Goal: Transaction & Acquisition: Purchase product/service

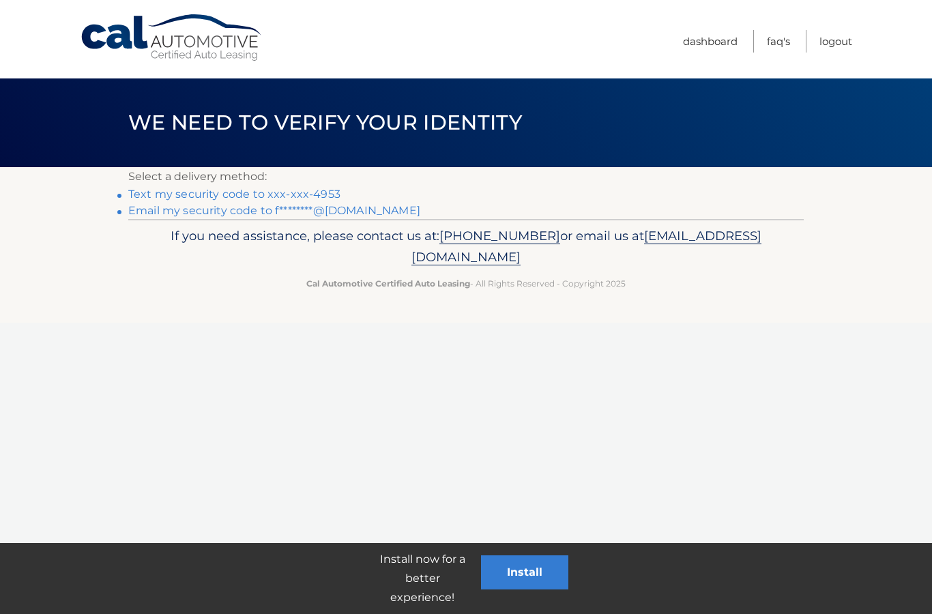
click at [184, 191] on link "Text my security code to xxx-xxx-4953" at bounding box center [234, 194] width 212 height 13
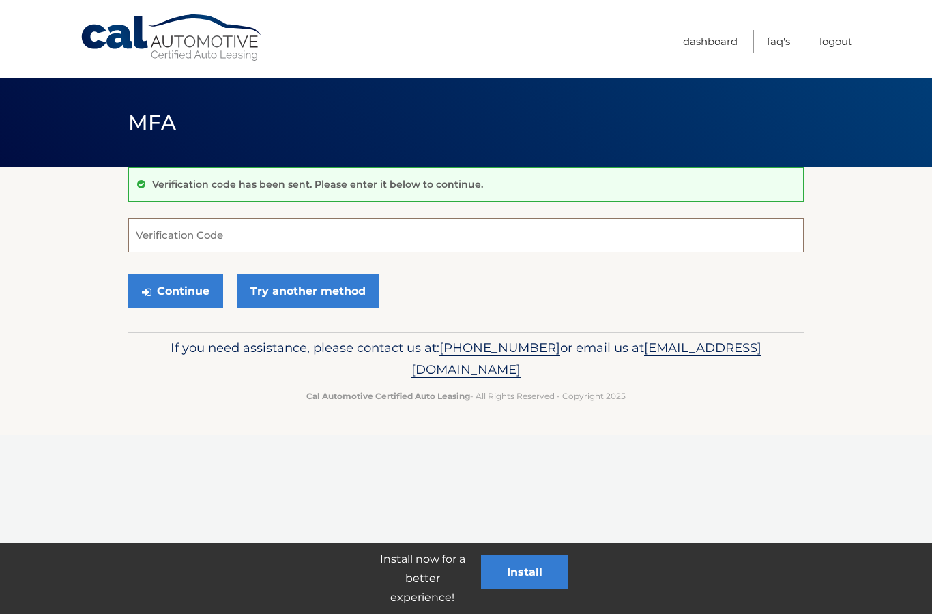
click at [157, 233] on input "Verification Code" at bounding box center [465, 235] width 675 height 34
type input "602192"
click at [166, 294] on button "Continue" at bounding box center [175, 291] width 95 height 34
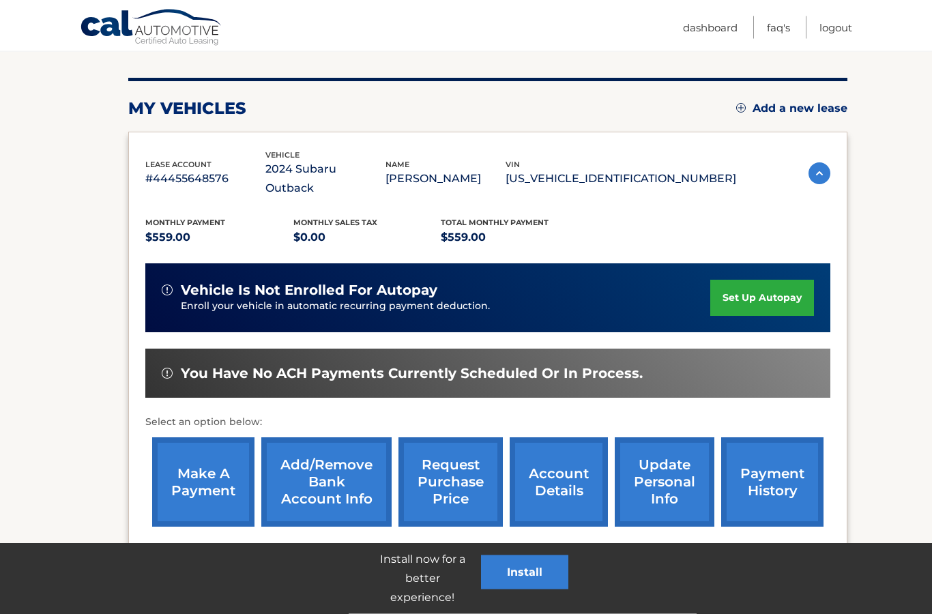
scroll to position [151, 0]
click at [201, 468] on link "make a payment" at bounding box center [203, 481] width 102 height 89
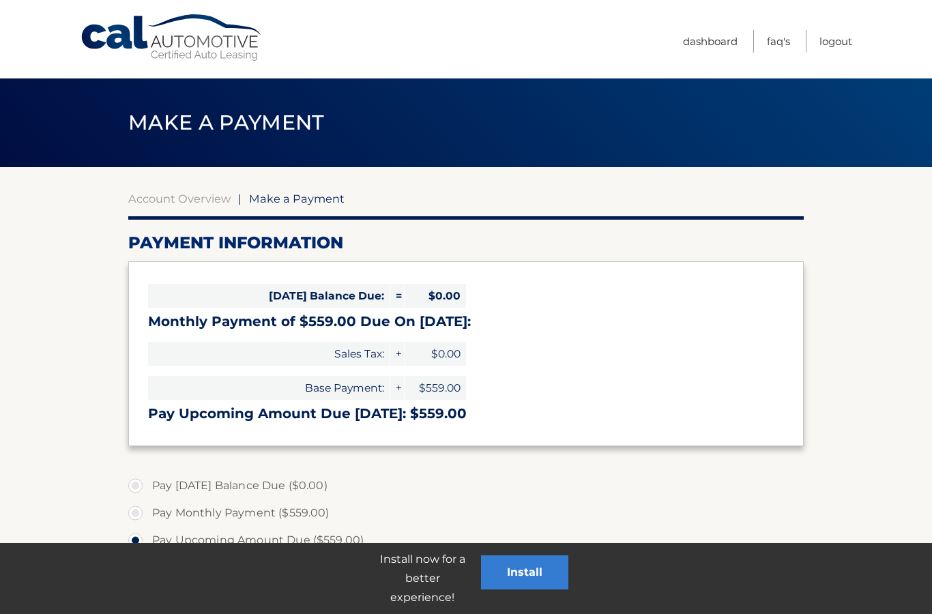
select select "N2E5YzA2YTQtY2NiNS00ZjlmLTlmNTYtYjUxM2ZlOGQ5OTQ4"
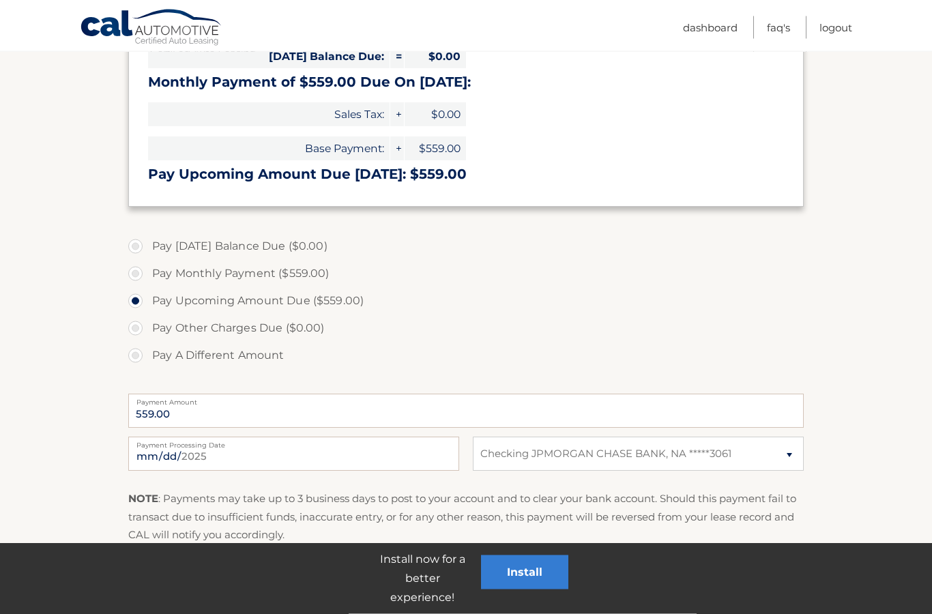
scroll to position [239, 0]
click at [274, 454] on input "2025-09-16" at bounding box center [293, 454] width 331 height 34
type input "2025-09-18"
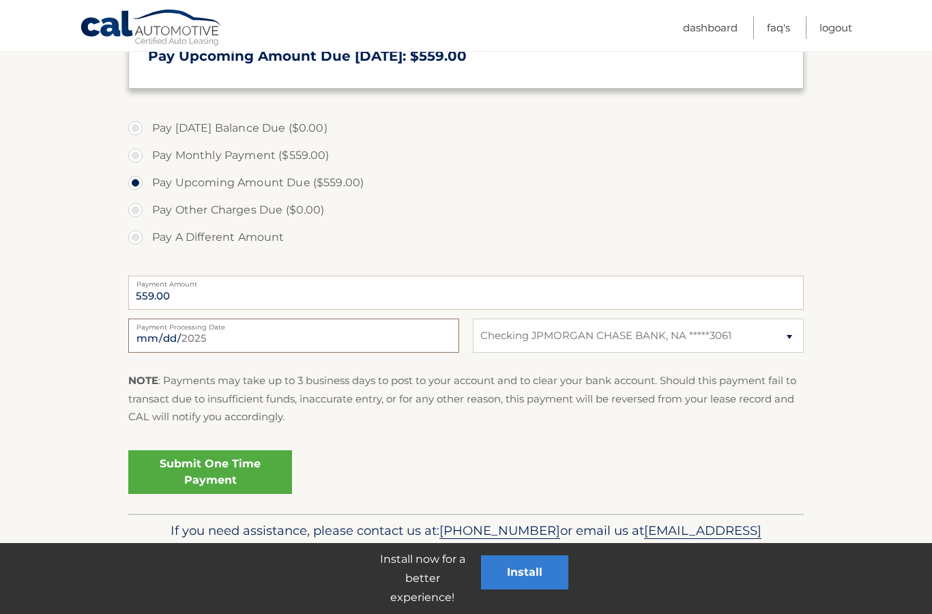
scroll to position [303, 0]
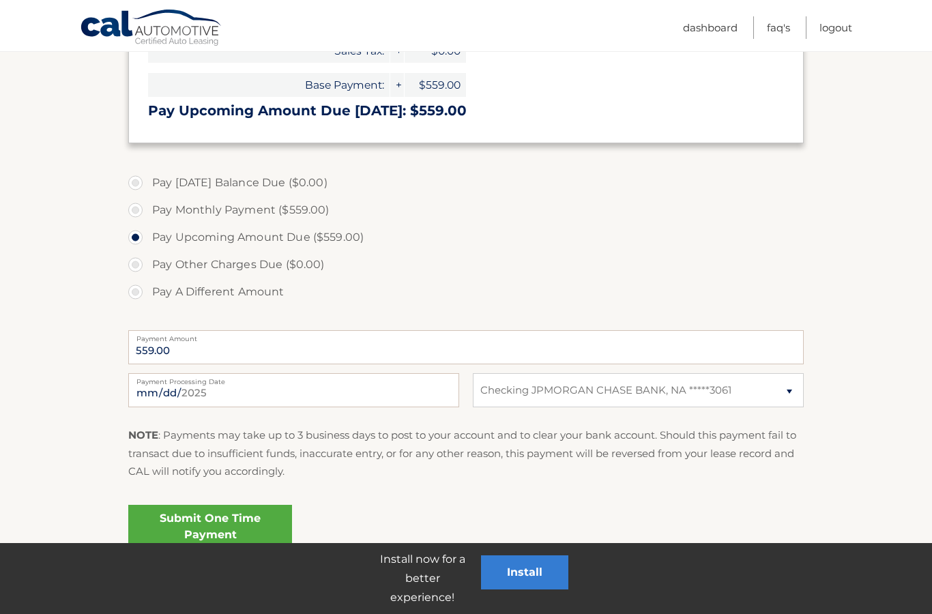
click at [176, 525] on link "Submit One Time Payment" at bounding box center [210, 527] width 164 height 44
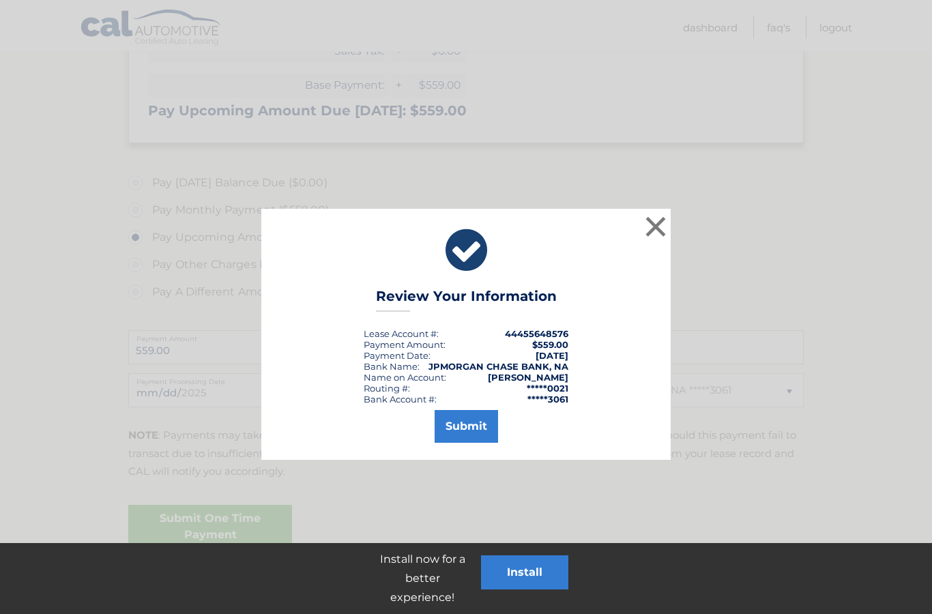
click at [463, 438] on button "Submit" at bounding box center [466, 426] width 63 height 33
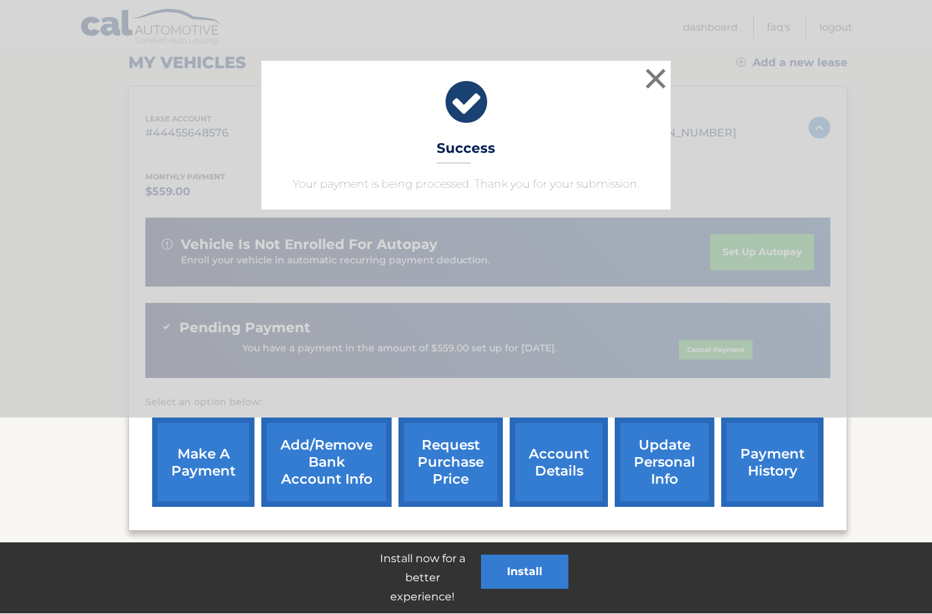
scroll to position [180, 0]
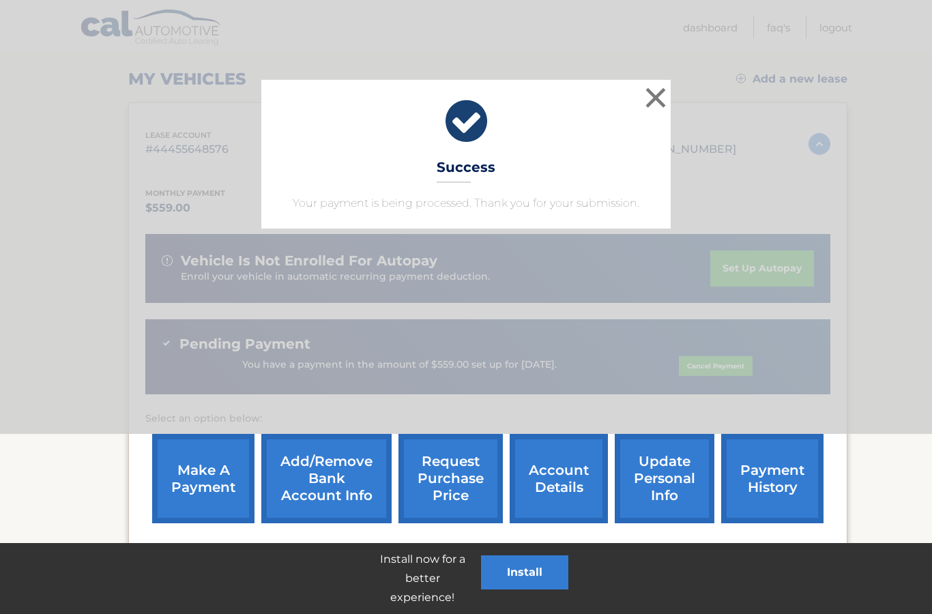
click at [499, 589] on button "Install" at bounding box center [524, 572] width 87 height 34
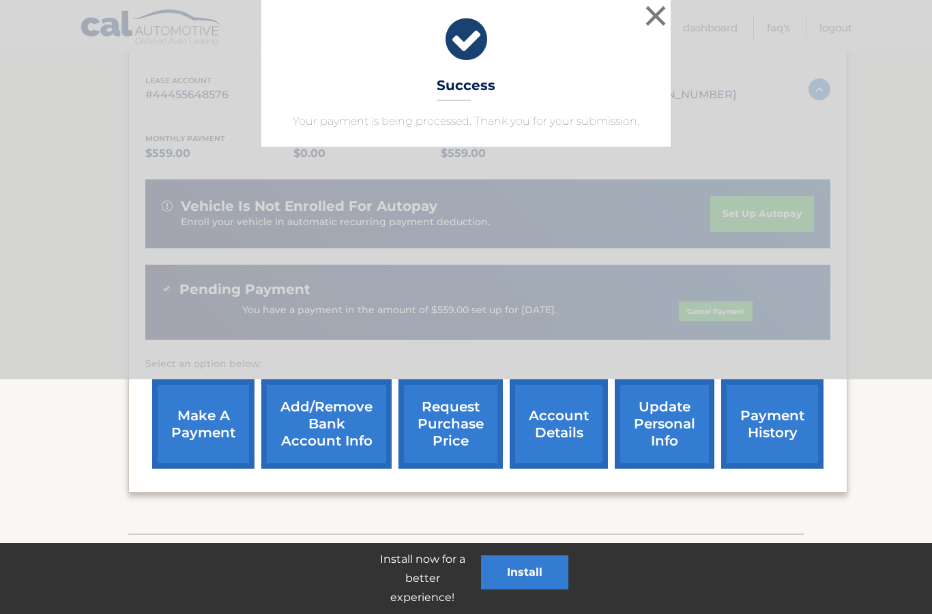
click at [158, 100] on div "× Success Your payment is being processed. Thank you for your submission." at bounding box center [465, 72] width 921 height 149
